Goal: Task Accomplishment & Management: Use online tool/utility

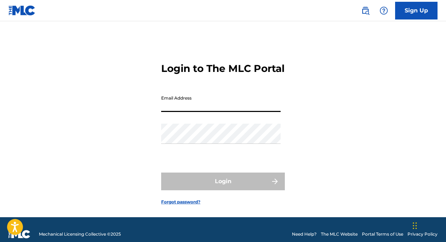
click at [217, 112] on input "Email Address" at bounding box center [221, 102] width 120 height 20
type input "[EMAIL_ADDRESS][DOMAIN_NAME]"
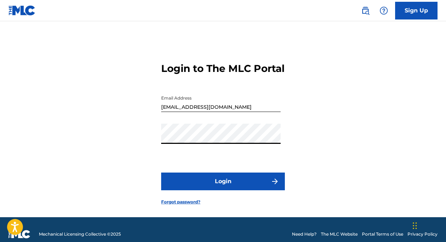
click at [220, 190] on button "Login" at bounding box center [223, 181] width 124 height 18
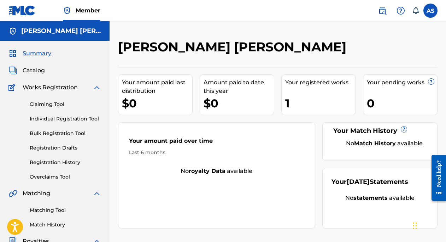
click at [55, 105] on link "Claiming Tool" at bounding box center [65, 103] width 71 height 7
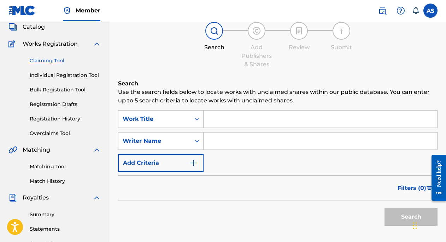
scroll to position [44, 0]
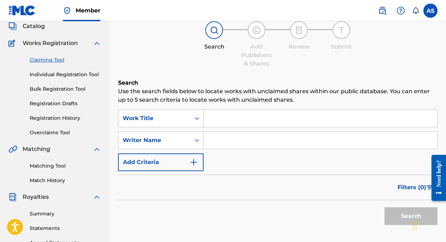
click at [233, 121] on input "Search Form" at bounding box center [321, 118] width 234 height 17
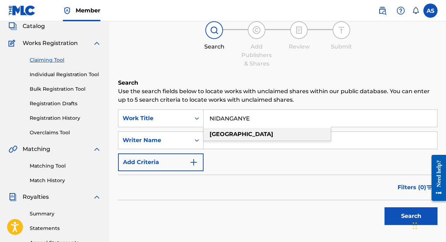
click at [239, 135] on strong "nidanganye" at bounding box center [242, 134] width 64 height 7
type input "nidanganye"
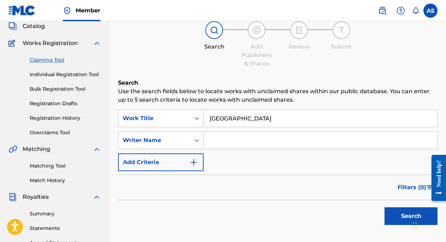
click at [397, 214] on button "Search" at bounding box center [411, 216] width 53 height 18
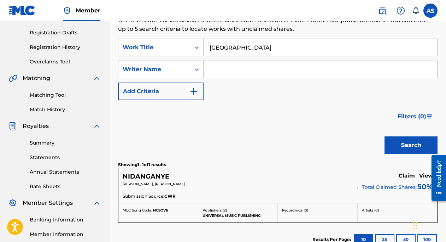
scroll to position [193, 0]
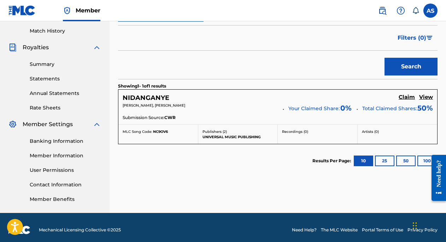
click at [164, 98] on h5 "NIDANGANYE" at bounding box center [146, 98] width 47 height 8
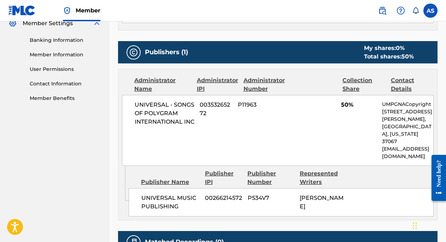
scroll to position [295, 0]
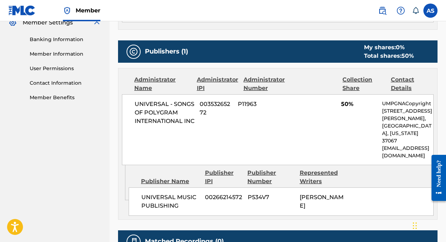
click at [347, 108] on span "50%" at bounding box center [359, 104] width 36 height 8
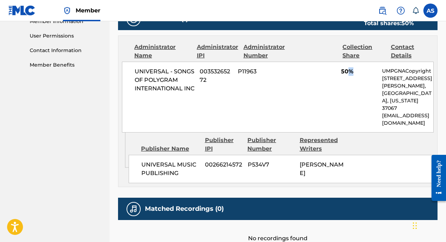
scroll to position [324, 0]
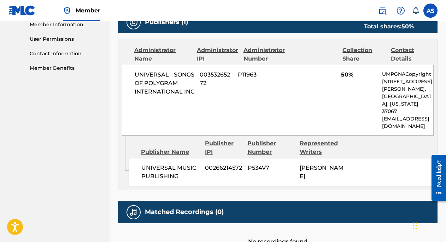
click at [375, 159] on div "UNIVERSAL MUSIC PUBLISHING 00266214572 P534V7 ISSAACK NASIBU ABDUL JUMA" at bounding box center [281, 172] width 305 height 28
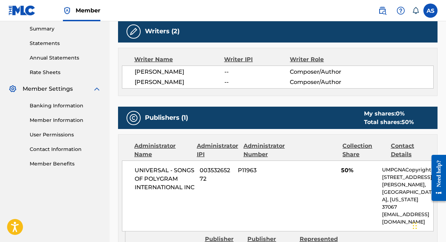
scroll to position [227, 0]
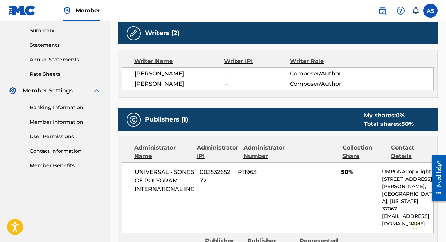
click at [142, 78] on span "ISSAACK NASIBU ABDUL JUMA" at bounding box center [180, 73] width 90 height 8
click at [136, 71] on span "ISSAACK NASIBU ABDUL JUMA" at bounding box center [180, 73] width 90 height 8
click at [175, 88] on span "NURDIN BILAL ALI" at bounding box center [180, 84] width 90 height 8
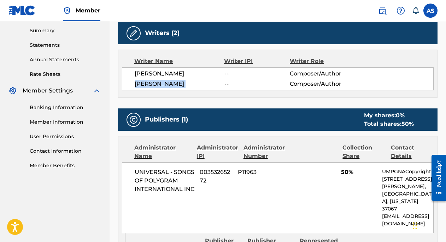
click at [175, 88] on span "NURDIN BILAL ALI" at bounding box center [180, 84] width 90 height 8
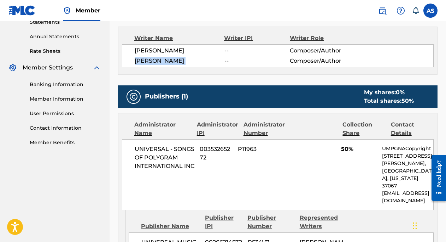
scroll to position [271, 0]
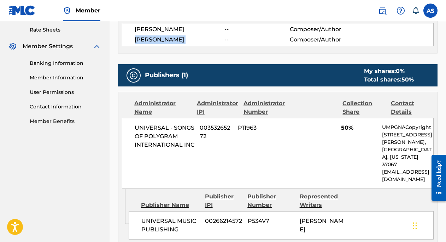
click at [130, 80] on img at bounding box center [133, 75] width 8 height 8
click at [201, 115] on div "Administrator IPI" at bounding box center [217, 107] width 41 height 17
click at [213, 137] on span "00353265272" at bounding box center [216, 131] width 33 height 17
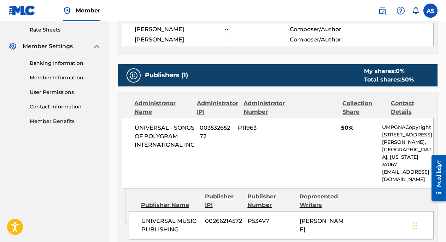
click at [247, 132] on span "P11963" at bounding box center [260, 127] width 45 height 8
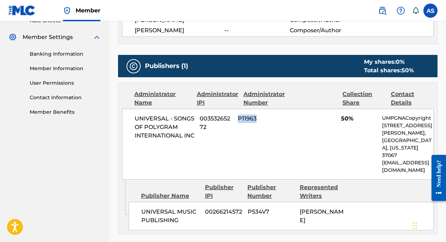
scroll to position [288, 0]
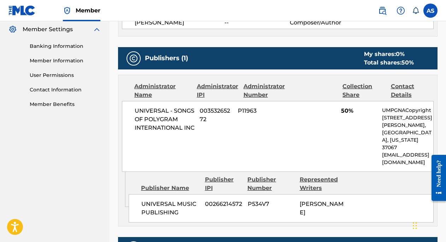
click at [402, 129] on p "1550 W. McEwen Drive, Unit 400," at bounding box center [407, 121] width 51 height 15
drag, startPoint x: 345, startPoint y: 94, endPoint x: 359, endPoint y: 106, distance: 18.3
click at [359, 99] on div "Collection Share" at bounding box center [364, 90] width 43 height 17
click at [347, 115] on span "50%" at bounding box center [359, 110] width 36 height 8
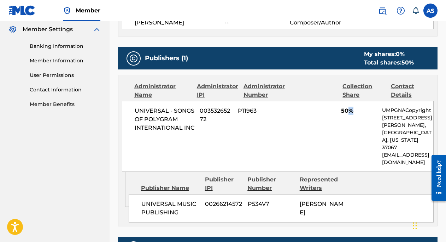
click at [347, 115] on span "50%" at bounding box center [359, 110] width 36 height 8
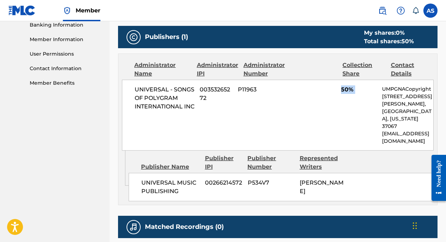
scroll to position [326, 0]
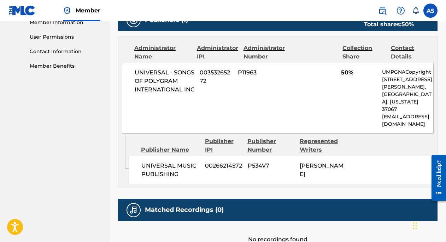
click at [223, 158] on div "UNIVERSAL MUSIC PUBLISHING 00266214572 P534V7 ISSAACK NASIBU ABDUL JUMA" at bounding box center [281, 170] width 305 height 28
click at [151, 167] on span "UNIVERSAL MUSIC PUBLISHING" at bounding box center [170, 169] width 58 height 17
click at [219, 166] on span "00266214572" at bounding box center [223, 165] width 37 height 8
click at [346, 77] on span "50%" at bounding box center [359, 72] width 36 height 8
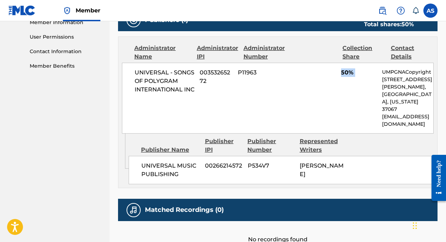
click at [346, 77] on span "50%" at bounding box center [359, 72] width 36 height 8
drag, startPoint x: 299, startPoint y: 164, endPoint x: 334, endPoint y: 161, distance: 34.8
click at [334, 161] on div "UNIVERSAL MUSIC PUBLISHING 00266214572 P534V7 ISSAACK NASIBU ABDUL JUMA" at bounding box center [281, 170] width 305 height 28
drag, startPoint x: 301, startPoint y: 175, endPoint x: 321, endPoint y: 174, distance: 19.5
click at [321, 174] on span "ISSAACK NASIBU ABDUL JUMA" at bounding box center [322, 169] width 44 height 15
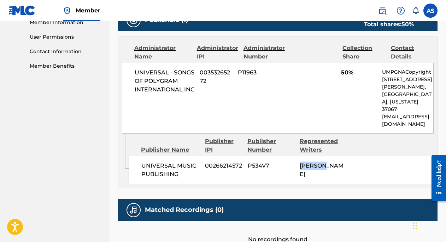
drag, startPoint x: 325, startPoint y: 175, endPoint x: 349, endPoint y: 174, distance: 23.7
click at [349, 174] on div "UNIVERSAL MUSIC PUBLISHING 00266214572 P534V7 ISSAACK NASIBU ABDUL JUMA" at bounding box center [281, 170] width 305 height 28
click at [311, 177] on span "ISSAACK NASIBU ABDUL JUMA" at bounding box center [322, 169] width 44 height 15
click at [348, 77] on span "50%" at bounding box center [359, 72] width 36 height 8
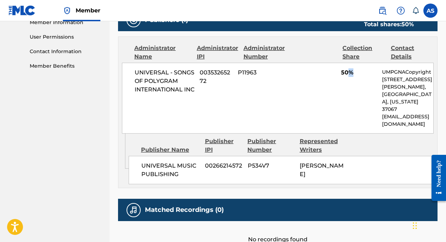
click at [348, 77] on span "50%" at bounding box center [359, 72] width 36 height 8
click at [346, 77] on span "50%" at bounding box center [359, 72] width 36 height 8
click at [344, 57] on div "Collection Share" at bounding box center [364, 52] width 43 height 17
drag, startPoint x: 342, startPoint y: 55, endPoint x: 364, endPoint y: 65, distance: 23.4
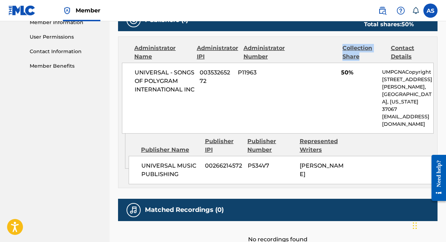
click at [363, 61] on div "Collection Share" at bounding box center [364, 52] width 43 height 17
click at [347, 77] on span "50%" at bounding box center [359, 72] width 36 height 8
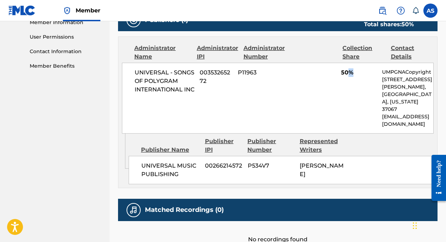
click at [347, 77] on span "50%" at bounding box center [359, 72] width 36 height 8
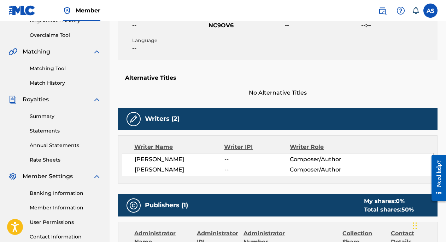
scroll to position [154, 0]
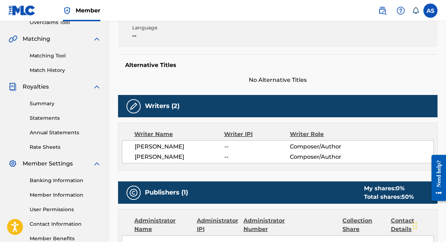
click at [175, 161] on span "NURDIN BILAL ALI" at bounding box center [180, 156] width 90 height 8
copy div "NURDIN BILAL ALI"
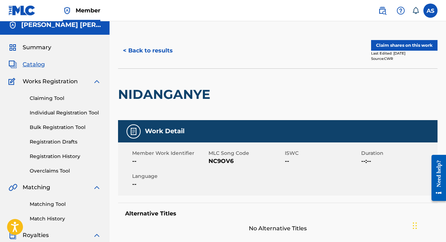
click at [143, 50] on button "< Back to results" at bounding box center [148, 51] width 60 height 18
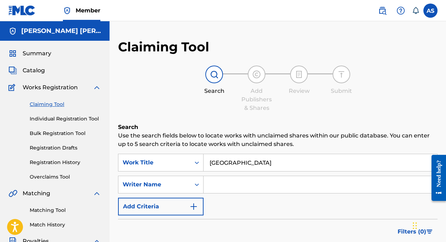
click at [243, 166] on input "nidanganye" at bounding box center [321, 162] width 234 height 17
click at [218, 182] on input "Search Form" at bounding box center [321, 184] width 234 height 17
paste input "NURDIN BILAL ALI"
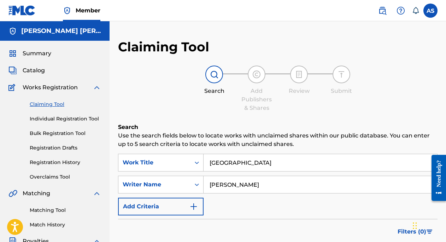
type input "NURDIN BILAL ALI"
click at [227, 167] on input "nidanganye" at bounding box center [321, 162] width 234 height 17
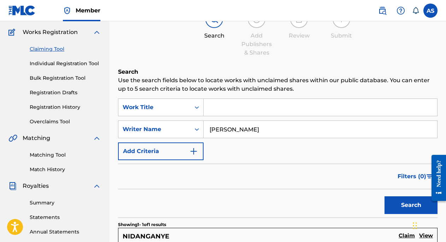
scroll to position [97, 0]
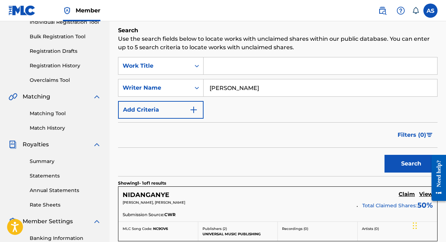
click at [417, 161] on button "Search" at bounding box center [411, 164] width 53 height 18
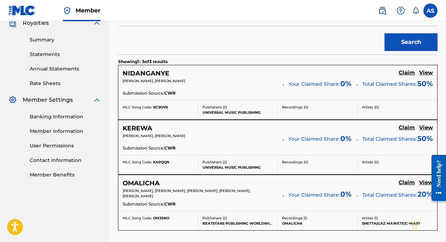
scroll to position [222, 0]
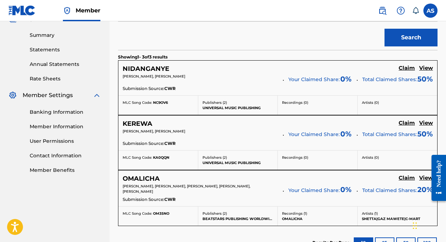
click at [150, 126] on h5 "KEREWA" at bounding box center [138, 124] width 30 height 8
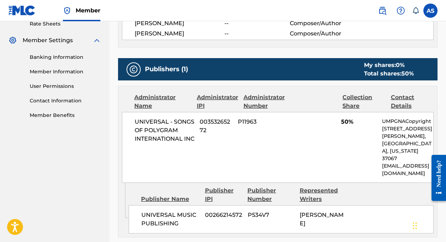
scroll to position [286, 0]
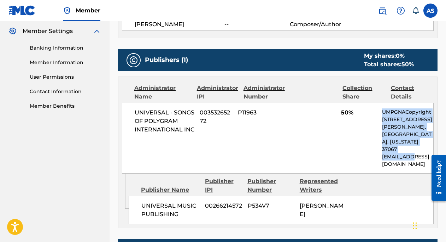
drag, startPoint x: 383, startPoint y: 118, endPoint x: 412, endPoint y: 160, distance: 50.9
click at [412, 160] on div "UMPGNACopyright 1550 W. McEwen Drive, Unit 400, Franklin, Tennessee 37067 NACop…" at bounding box center [407, 137] width 51 height 59
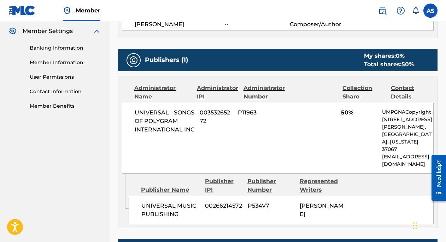
click at [389, 116] on p "UMPGNACopyright" at bounding box center [407, 111] width 51 height 7
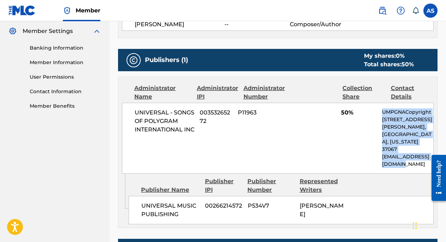
drag, startPoint x: 384, startPoint y: 120, endPoint x: 413, endPoint y: 169, distance: 57.4
click at [413, 169] on div "UNIVERSAL - SONGS OF POLYGRAM INTERNATIONAL INC 00353265272 P11963 50% UMPGNACo…" at bounding box center [278, 138] width 312 height 71
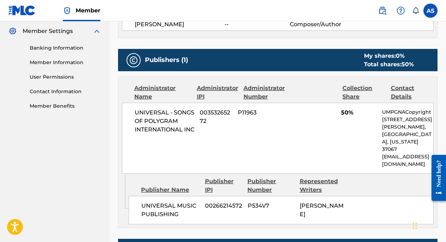
click at [157, 122] on span "UNIVERSAL - SONGS OF POLYGRAM INTERNATIONAL INC" at bounding box center [165, 120] width 60 height 25
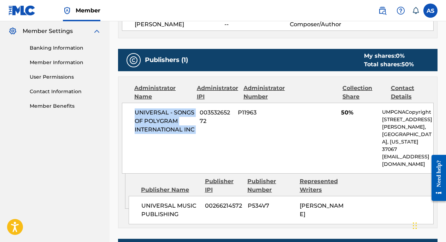
click at [157, 122] on span "UNIVERSAL - SONGS OF POLYGRAM INTERNATIONAL INC" at bounding box center [165, 120] width 60 height 25
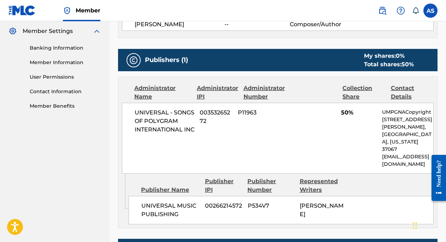
click at [305, 209] on div "ISSAACK NASIBU ABDUL JUMA" at bounding box center [323, 209] width 47 height 17
drag, startPoint x: 317, startPoint y: 224, endPoint x: 306, endPoint y: 208, distance: 18.6
click at [306, 208] on div "ISSAACK NASIBU ABDUL JUMA" at bounding box center [323, 209] width 47 height 17
click at [348, 117] on span "50%" at bounding box center [359, 112] width 36 height 8
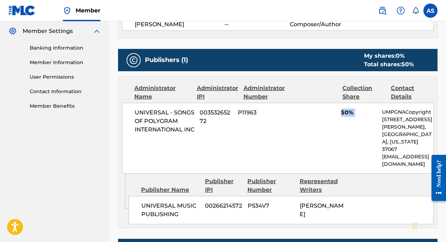
click at [348, 117] on span "50%" at bounding box center [359, 112] width 36 height 8
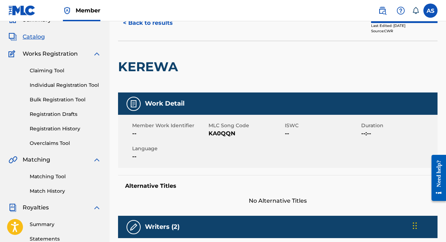
scroll to position [26, 0]
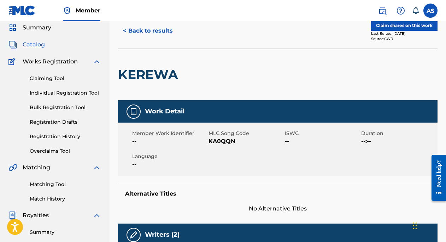
click at [133, 28] on button "< Back to results" at bounding box center [148, 31] width 60 height 18
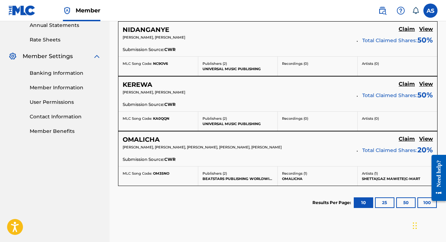
scroll to position [265, 0]
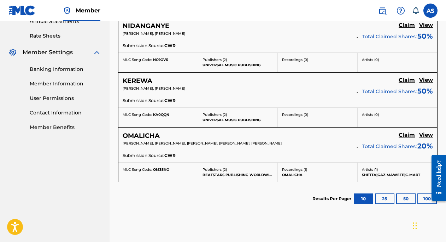
click at [150, 137] on h5 "OMALICHA" at bounding box center [141, 136] width 37 height 8
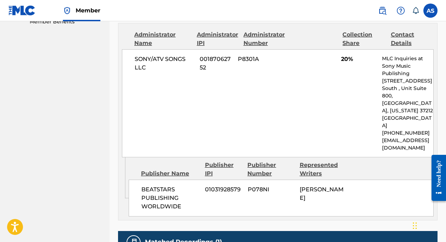
scroll to position [371, 0]
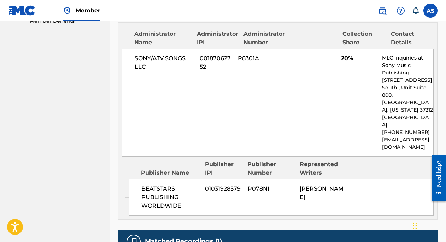
click at [347, 56] on span "20%" at bounding box center [359, 58] width 36 height 8
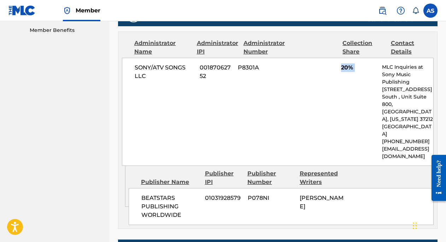
scroll to position [364, 0]
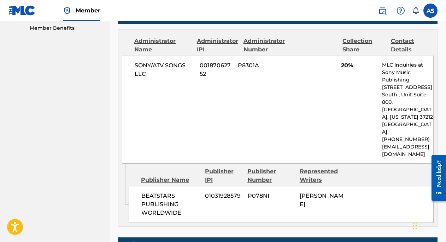
click at [312, 191] on div "CHUKWUMA OKOYE" at bounding box center [323, 199] width 47 height 17
click at [160, 191] on span "BEATSTARS PUBLISHING WORLDWIDE" at bounding box center [170, 203] width 58 height 25
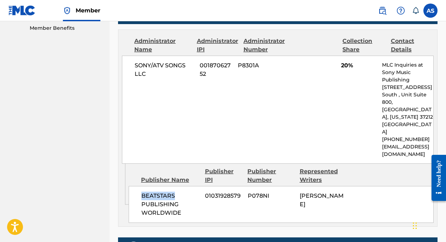
click at [160, 191] on span "BEATSTARS PUBLISHING WORLDWIDE" at bounding box center [170, 203] width 58 height 25
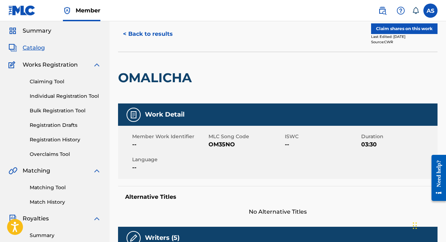
scroll to position [0, 0]
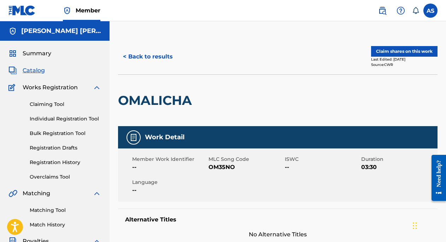
click at [140, 55] on button "< Back to results" at bounding box center [148, 57] width 60 height 18
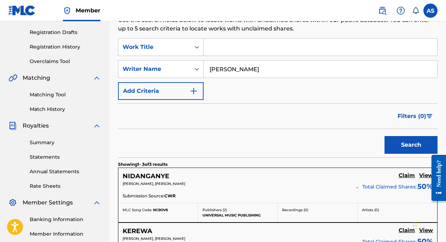
scroll to position [113, 0]
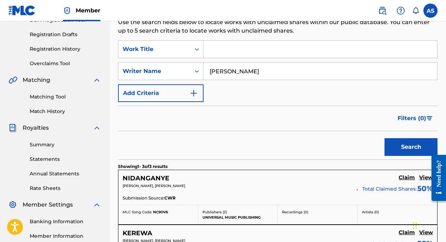
click at [261, 71] on input "NURDIN BILAL ALI" at bounding box center [321, 71] width 234 height 17
click at [254, 71] on input "NURDIN BILAL ally" at bounding box center [321, 71] width 234 height 17
click at [402, 150] on button "Search" at bounding box center [411, 147] width 53 height 18
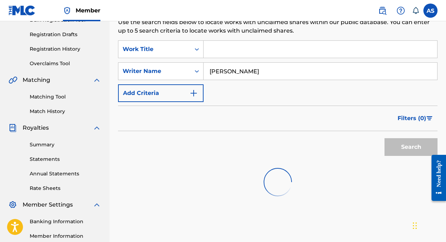
click at [400, 150] on div "Search" at bounding box center [409, 145] width 57 height 28
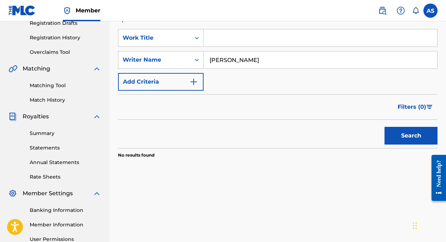
scroll to position [127, 0]
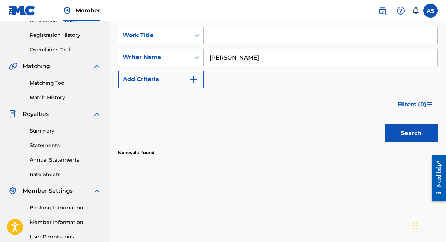
click at [262, 56] on input "NURDIN BILAL Ally" at bounding box center [321, 57] width 234 height 17
click at [242, 54] on input "NURDIN BILAL Ally" at bounding box center [321, 57] width 234 height 17
type input "NURDIN Ally"
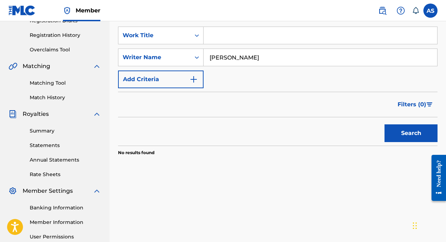
click at [385, 124] on button "Search" at bounding box center [411, 133] width 53 height 18
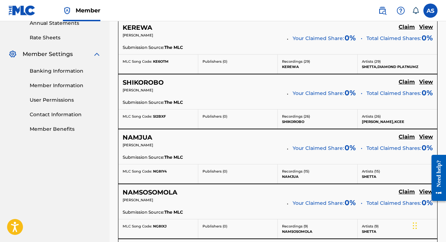
scroll to position [271, 0]
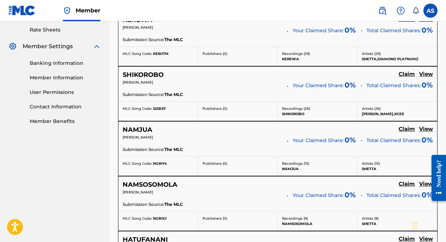
click at [151, 73] on h5 "SHIKOROBO" at bounding box center [143, 75] width 41 height 8
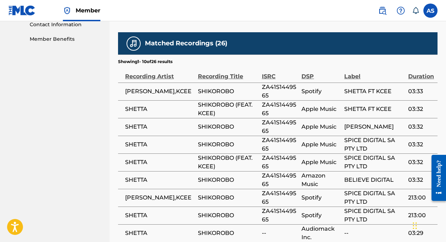
scroll to position [370, 0]
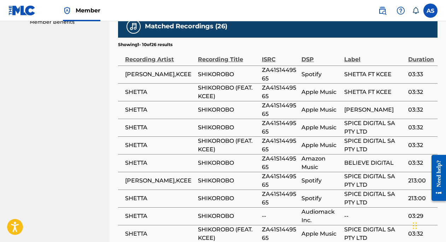
click at [375, 123] on span "SPICE DIGITAL SA PTY LTD" at bounding box center [374, 127] width 60 height 17
click at [361, 163] on span "BELIEVE DIGITAL" at bounding box center [374, 162] width 60 height 8
click at [361, 161] on span "BELIEVE DIGITAL" at bounding box center [374, 162] width 60 height 8
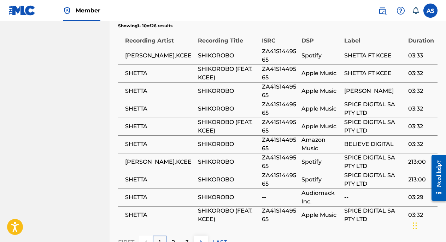
scroll to position [384, 0]
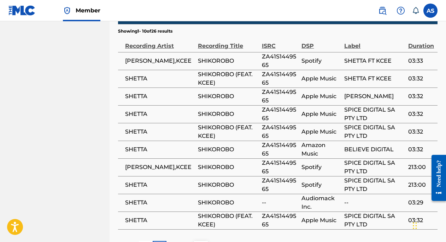
click at [268, 63] on span "ZA41S1449565" at bounding box center [280, 60] width 36 height 17
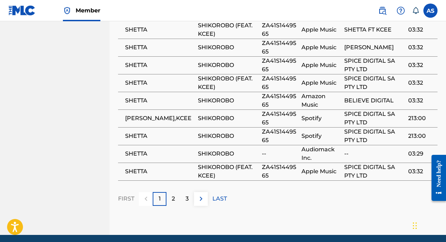
scroll to position [444, 0]
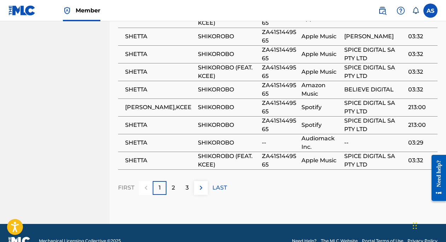
click at [172, 189] on div "2" at bounding box center [174, 188] width 14 height 14
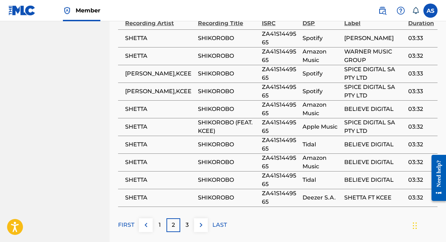
scroll to position [409, 0]
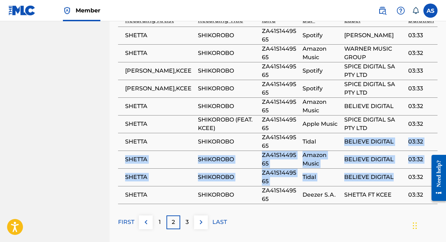
drag, startPoint x: 344, startPoint y: 140, endPoint x: 382, endPoint y: 179, distance: 54.3
click at [382, 179] on tbody "SHETTA SHIKOROBO ZA41S1449565 Spotify NURDIN BILAL JUMA SHETTA 03:33 SHETTA SHI…" at bounding box center [278, 115] width 320 height 177
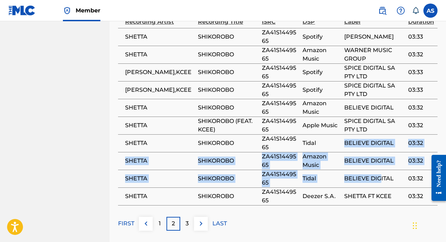
scroll to position [428, 0]
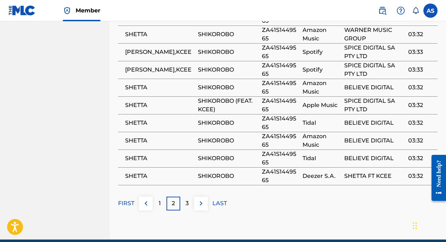
click at [385, 87] on span "BELIEVE DIGITAL" at bounding box center [374, 87] width 60 height 8
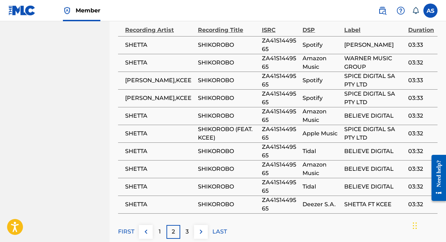
scroll to position [397, 0]
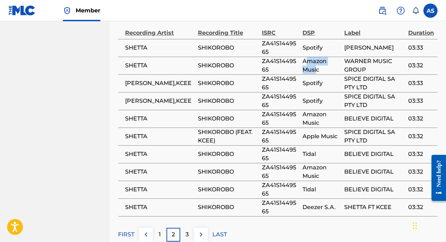
drag, startPoint x: 304, startPoint y: 63, endPoint x: 317, endPoint y: 70, distance: 14.7
click at [317, 70] on span "Amazon Music" at bounding box center [322, 65] width 38 height 17
click at [304, 44] on span "Spotify" at bounding box center [322, 48] width 38 height 8
drag, startPoint x: 388, startPoint y: 53, endPoint x: 348, endPoint y: 44, distance: 41.0
click at [348, 44] on span "NURDIN BILAL JUMA SHETTA" at bounding box center [374, 48] width 60 height 8
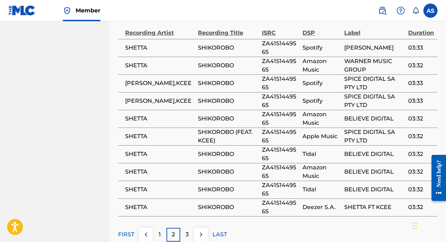
click at [315, 208] on span "Deezer S.A." at bounding box center [322, 207] width 38 height 8
click at [311, 35] on div "DSP" at bounding box center [322, 29] width 38 height 16
click at [326, 209] on span "Deezer S.A." at bounding box center [322, 207] width 38 height 8
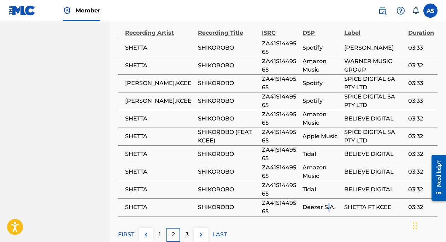
click at [326, 209] on span "Deezer S.A." at bounding box center [322, 207] width 38 height 8
click at [185, 234] on div "3" at bounding box center [187, 234] width 14 height 14
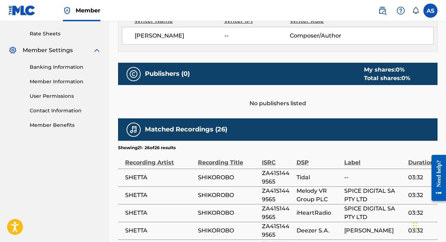
scroll to position [299, 0]
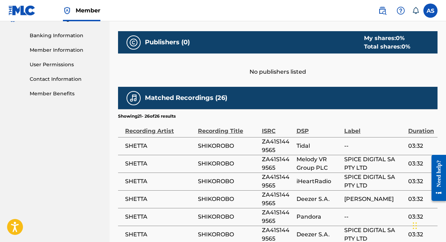
click at [382, 37] on div "My shares: 0 %" at bounding box center [387, 38] width 46 height 8
click at [382, 47] on div "Total shares: 0 %" at bounding box center [387, 46] width 46 height 8
click at [388, 37] on div "My shares: 0 %" at bounding box center [387, 38] width 46 height 8
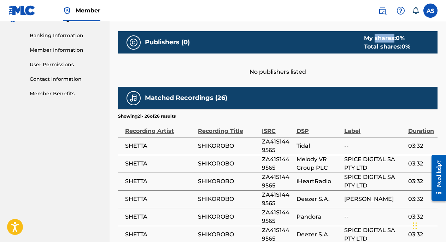
click at [388, 37] on div "My shares: 0 %" at bounding box center [387, 38] width 46 height 8
click at [403, 47] on span "0 %" at bounding box center [406, 46] width 9 height 7
click at [305, 131] on div "DSP" at bounding box center [319, 127] width 45 height 16
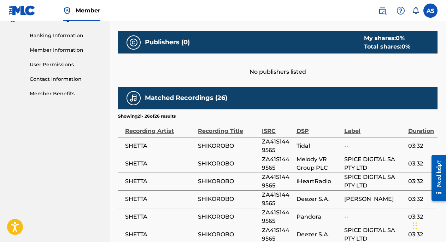
click at [392, 42] on div "Total shares: 0 %" at bounding box center [387, 46] width 46 height 8
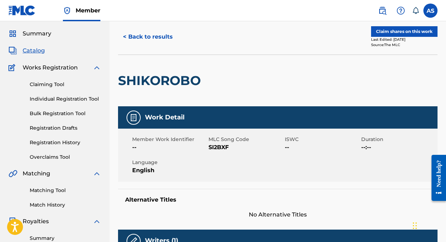
scroll to position [0, 0]
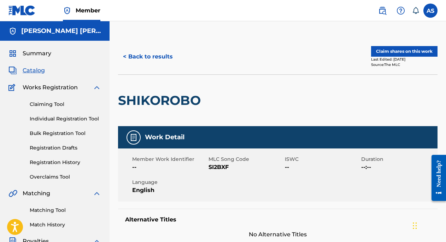
click at [399, 60] on div "Last Edited: March 11, 2024" at bounding box center [404, 59] width 66 height 5
click at [387, 52] on button "Claim shares on this work" at bounding box center [404, 51] width 66 height 11
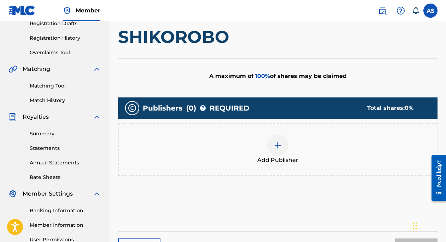
scroll to position [109, 0]
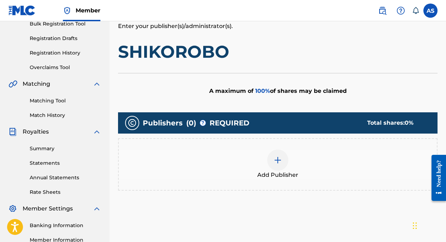
click at [275, 162] on img at bounding box center [278, 160] width 8 height 8
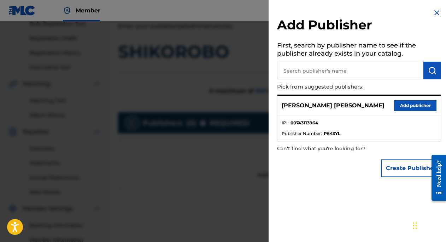
click at [303, 122] on strong "00743113964" at bounding box center [305, 123] width 28 height 6
click at [435, 11] on img at bounding box center [437, 12] width 8 height 8
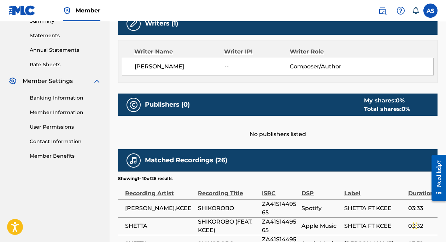
scroll to position [228, 0]
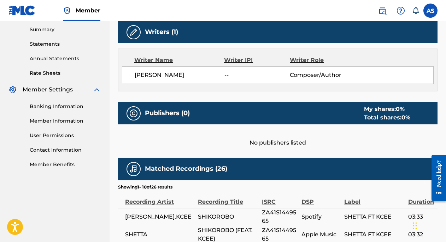
click at [53, 107] on link "Banking Information" at bounding box center [65, 106] width 71 height 7
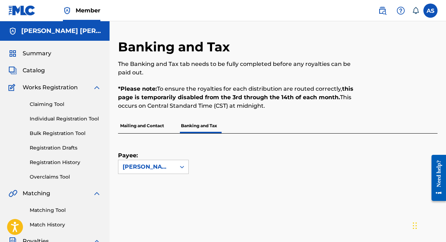
click at [224, 104] on p "*Please note: To ensure the royalties for each distribution are routed correctl…" at bounding box center [241, 97] width 246 height 25
click at [218, 106] on p "*Please note: To ensure the royalties for each distribution are routed correctl…" at bounding box center [241, 97] width 246 height 25
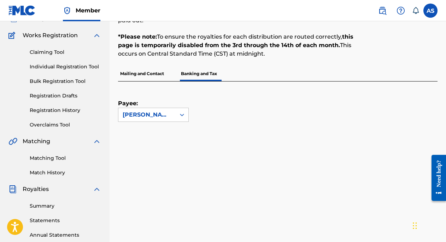
scroll to position [41, 0]
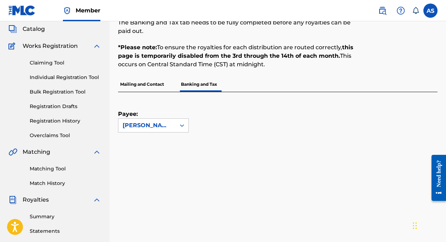
click at [48, 62] on link "Claiming Tool" at bounding box center [65, 62] width 71 height 7
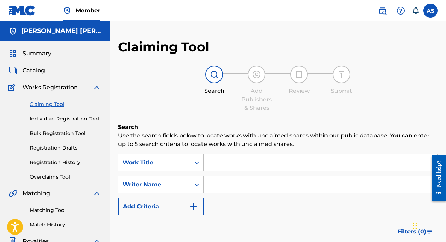
click at [225, 163] on input "Search Form" at bounding box center [321, 162] width 234 height 17
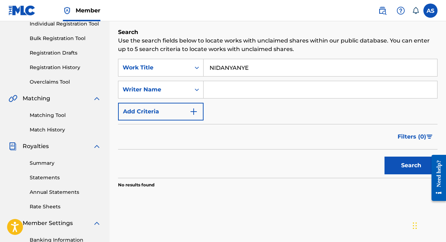
scroll to position [124, 0]
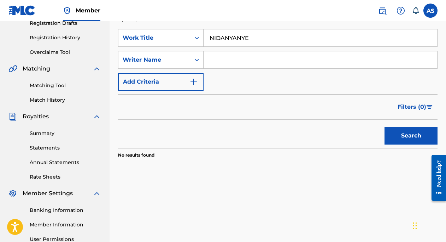
click at [391, 137] on button "Search" at bounding box center [411, 136] width 53 height 18
click at [235, 42] on input "NIDANYANYE" at bounding box center [321, 37] width 234 height 17
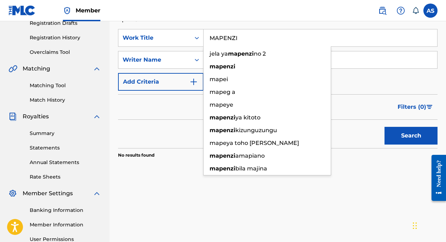
click at [385, 127] on button "Search" at bounding box center [411, 136] width 53 height 18
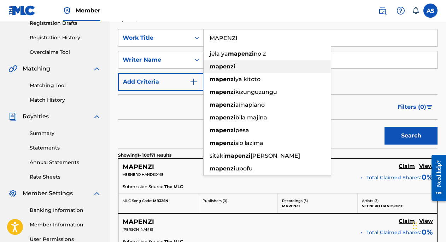
click at [225, 66] on strong "mapenzi" at bounding box center [223, 66] width 26 height 7
type input "mapenzi"
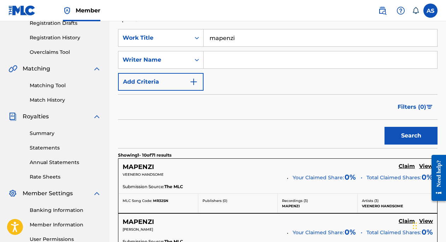
click at [153, 170] on h5 "MAPENZI" at bounding box center [138, 167] width 31 height 8
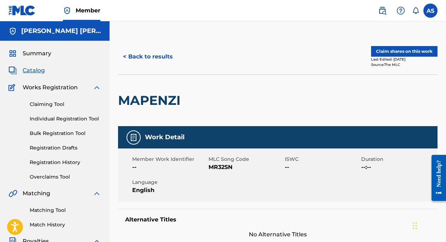
click at [50, 105] on link "Claiming Tool" at bounding box center [65, 103] width 71 height 7
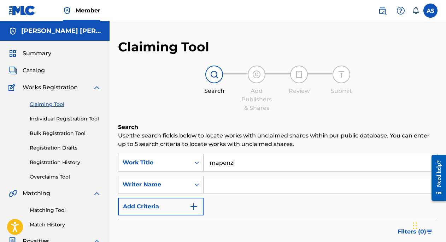
click at [57, 175] on link "Overclaims Tool" at bounding box center [65, 176] width 71 height 7
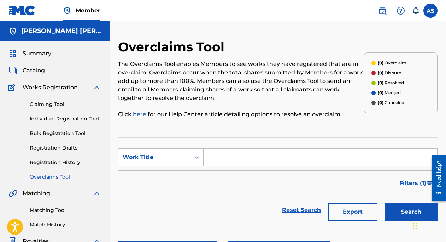
click at [222, 163] on input "Search Form" at bounding box center [321, 157] width 234 height 17
paste input "Kerewa"
click at [407, 213] on button "Search" at bounding box center [411, 212] width 53 height 18
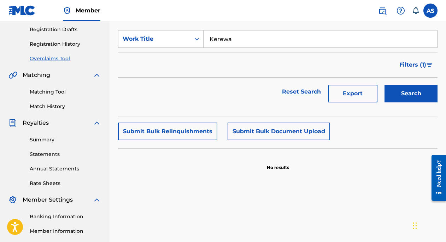
scroll to position [135, 0]
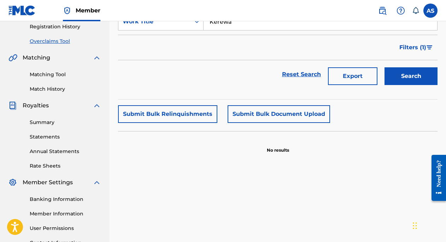
click at [405, 72] on button "Search" at bounding box center [411, 76] width 53 height 18
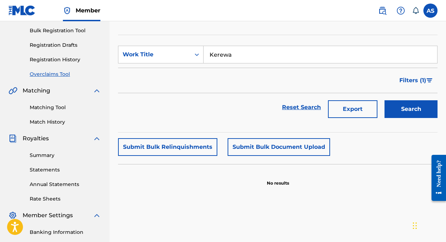
scroll to position [85, 0]
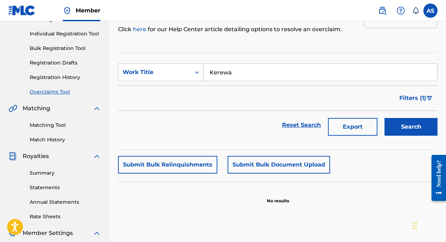
click at [227, 72] on input "Kerewa" at bounding box center [321, 72] width 234 height 17
paste input "Hatufanani"
type input "Hatufanani"
click at [403, 131] on button "Search" at bounding box center [411, 127] width 53 height 18
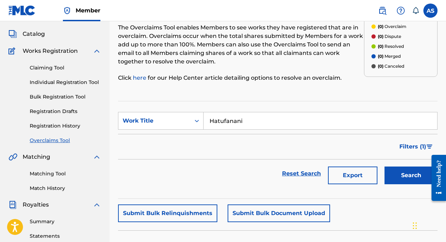
scroll to position [33, 0]
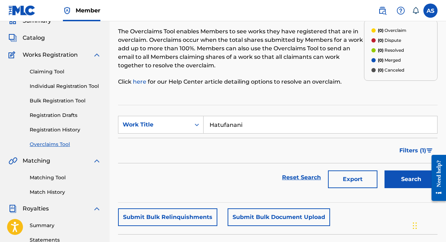
click at [50, 179] on link "Matching Tool" at bounding box center [65, 177] width 71 height 7
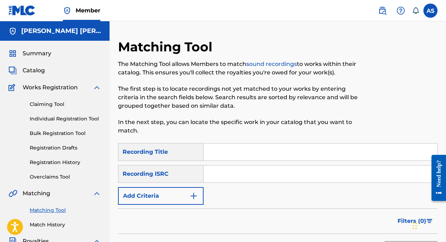
click at [210, 149] on input "Search Form" at bounding box center [321, 151] width 234 height 17
paste input "Hatufanani"
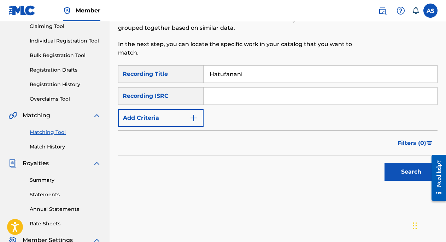
scroll to position [83, 0]
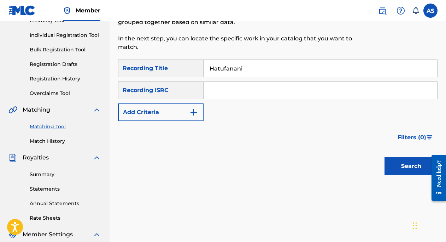
type input "Hatufanani"
click at [402, 168] on button "Search" at bounding box center [411, 166] width 53 height 18
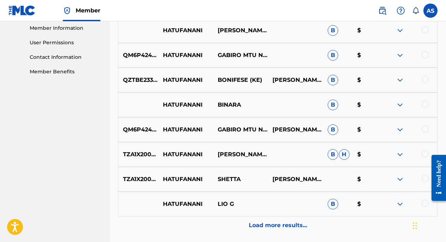
scroll to position [321, 0]
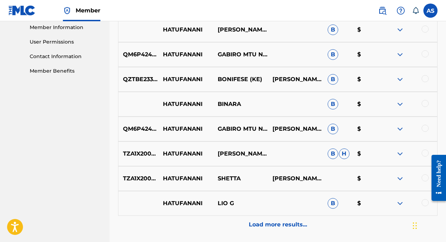
click at [401, 154] on img at bounding box center [400, 153] width 8 height 8
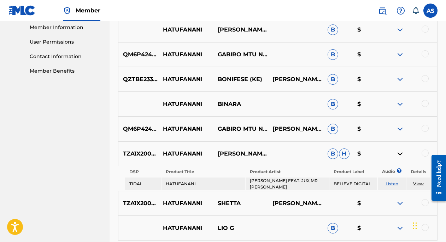
click at [420, 182] on link "View" at bounding box center [418, 183] width 11 height 5
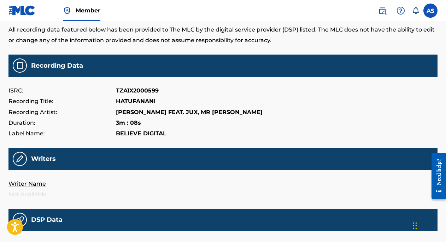
click at [17, 87] on p "ISRC:" at bounding box center [62, 90] width 108 height 11
click at [138, 83] on main "HATUFANANI All recording data featured below has been provided to The MLC by th…" at bounding box center [222, 190] width 429 height 390
click at [137, 88] on p "TZA1X2000599" at bounding box center [137, 90] width 43 height 11
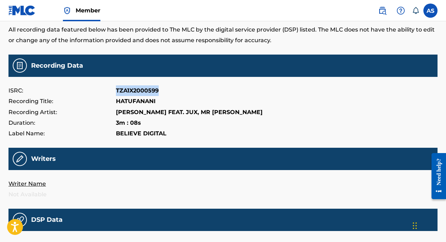
click at [137, 88] on p "TZA1X2000599" at bounding box center [137, 90] width 43 height 11
click at [22, 105] on p "Recording Title:" at bounding box center [62, 101] width 108 height 11
click at [132, 105] on p "HATUFANANI" at bounding box center [136, 101] width 40 height 11
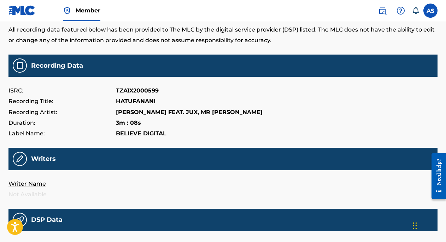
click at [44, 113] on p "Recording Artist:" at bounding box center [62, 112] width 108 height 11
click at [37, 114] on p "Recording Artist:" at bounding box center [62, 112] width 108 height 11
click at [115, 123] on p "Duration:" at bounding box center [62, 122] width 108 height 11
click at [138, 124] on p "3m : 08s" at bounding box center [128, 122] width 25 height 11
drag, startPoint x: 112, startPoint y: 122, endPoint x: 132, endPoint y: 122, distance: 19.5
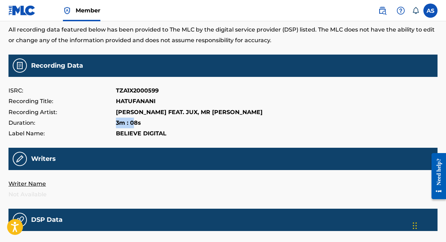
click at [132, 122] on div "Duration: 3m : 08s" at bounding box center [222, 122] width 429 height 11
click at [23, 138] on p "Label Name:" at bounding box center [62, 133] width 108 height 11
click at [133, 134] on p "BELIEVE DIGITAL" at bounding box center [141, 133] width 51 height 11
click at [133, 135] on p "BELIEVE DIGITAL" at bounding box center [141, 133] width 51 height 11
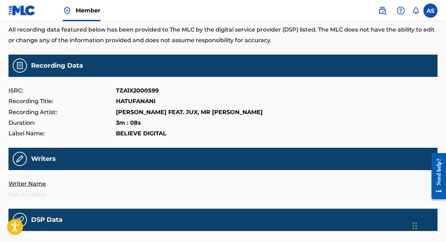
click at [133, 135] on p "BELIEVE DIGITAL" at bounding box center [141, 133] width 51 height 11
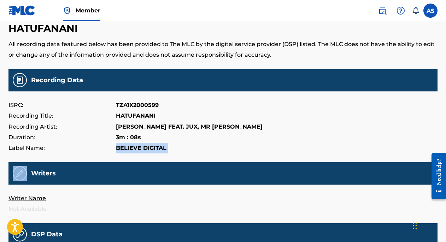
scroll to position [29, 0]
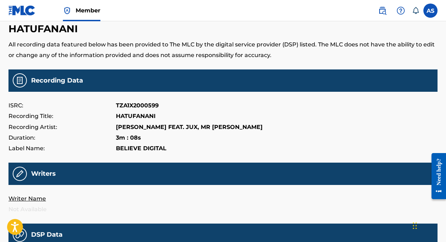
click at [13, 108] on p "ISRC:" at bounding box center [62, 105] width 108 height 11
click at [143, 147] on p "BELIEVE DIGITAL" at bounding box center [141, 148] width 51 height 11
click at [143, 148] on p "BELIEVE DIGITAL" at bounding box center [141, 148] width 51 height 11
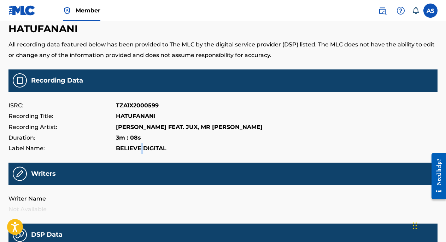
click at [142, 148] on p "BELIEVE DIGITAL" at bounding box center [141, 148] width 51 height 11
click at [148, 151] on p "BELIEVE DIGITAL" at bounding box center [141, 148] width 51 height 11
click at [143, 149] on p "BELIEVE DIGITAL" at bounding box center [141, 148] width 51 height 11
click at [127, 147] on p "BELIEVE DIGITAL" at bounding box center [141, 148] width 51 height 11
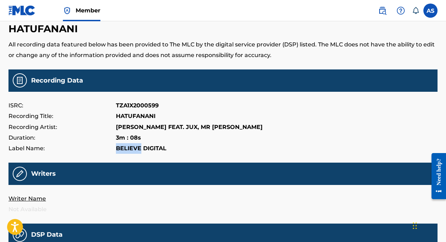
click at [127, 147] on p "BELIEVE DIGITAL" at bounding box center [141, 148] width 51 height 11
click at [124, 150] on p "BELIEVE DIGITAL" at bounding box center [141, 148] width 51 height 11
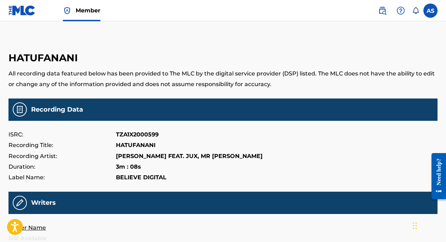
scroll to position [1, 0]
